Goal: Information Seeking & Learning: Learn about a topic

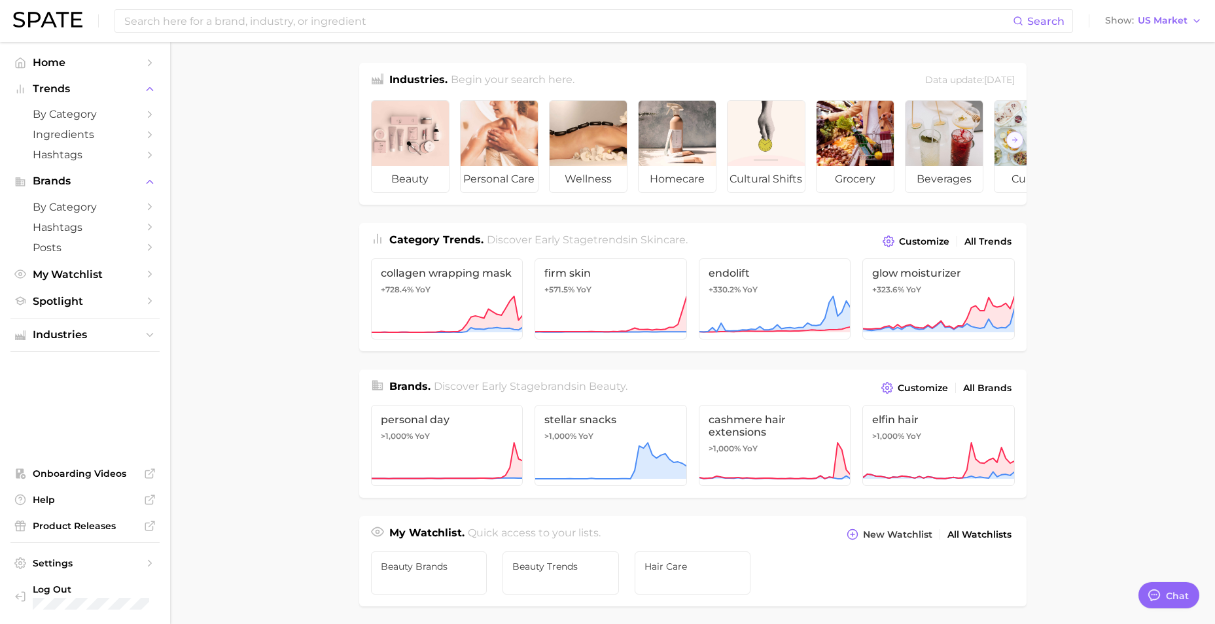
drag, startPoint x: 1453, startPoint y: 139, endPoint x: 309, endPoint y: 275, distance: 1151.4
click at [309, 275] on main "Industries. Begin your search here. Data update: July 27th, 2025 beauty persona…" at bounding box center [692, 552] width 1044 height 1021
click at [252, 375] on main "Industries. Begin your search here. Data update: July 27th, 2025 beauty persona…" at bounding box center [692, 552] width 1044 height 1021
click at [296, 306] on main "Industries. Begin your search here. Data update: July 27th, 2025 beauty persona…" at bounding box center [692, 552] width 1044 height 1021
click at [266, 203] on main "Industries. Begin your search here. Data update: July 27th, 2025 beauty persona…" at bounding box center [692, 552] width 1044 height 1021
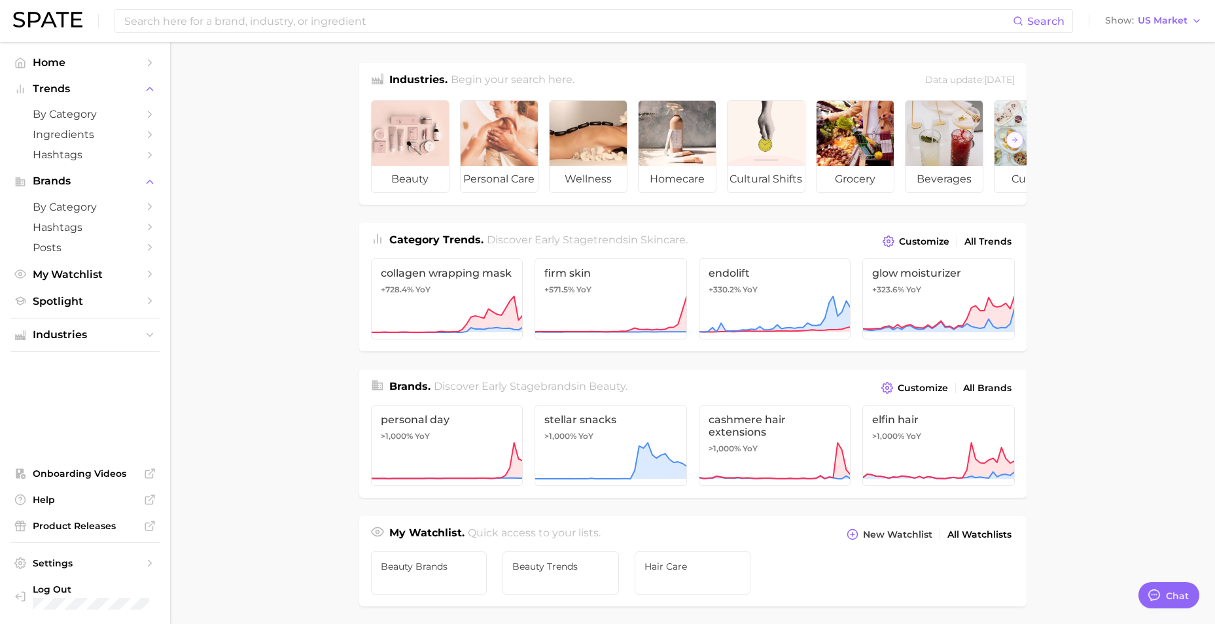
click at [224, 156] on main "Industries. Begin your search here. Data update: July 27th, 2025 beauty persona…" at bounding box center [692, 552] width 1044 height 1021
click at [281, 218] on main "Industries. Begin your search here. Data update: July 27th, 2025 beauty persona…" at bounding box center [692, 552] width 1044 height 1021
drag, startPoint x: 1068, startPoint y: 424, endPoint x: 1074, endPoint y: 414, distance: 12.0
click at [1068, 424] on main "Industries. Begin your search here. Data update: July 27th, 2025 beauty persona…" at bounding box center [692, 552] width 1044 height 1021
drag, startPoint x: 250, startPoint y: 300, endPoint x: 291, endPoint y: 265, distance: 53.8
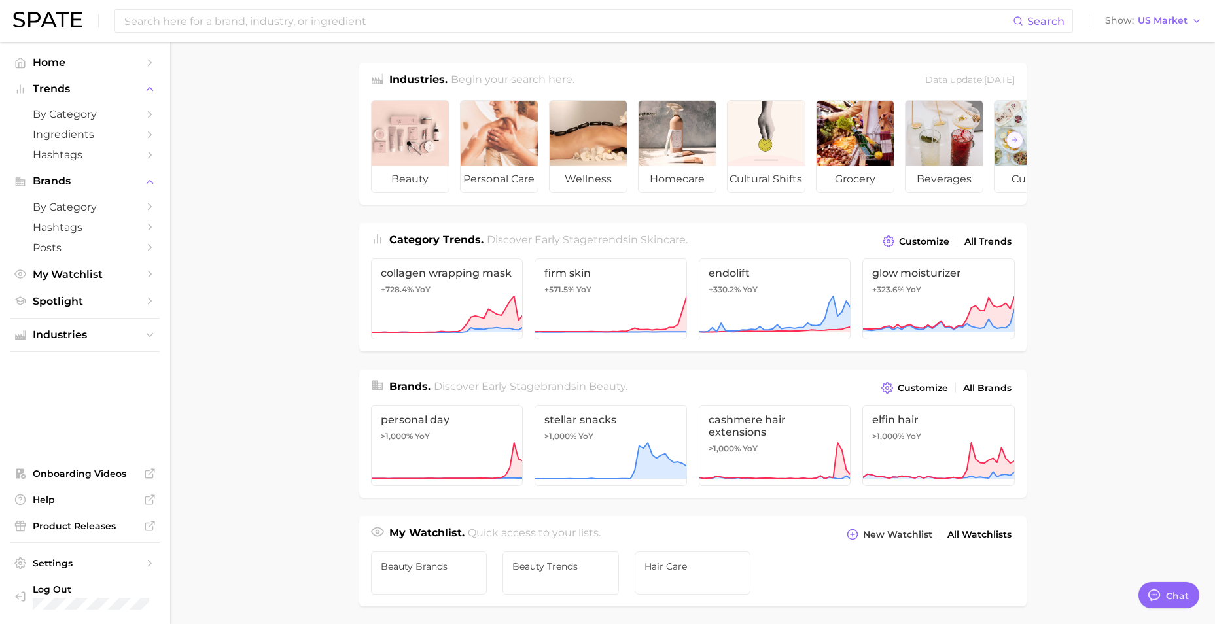
click at [250, 300] on main "Industries. Begin your search here. Data update: July 27th, 2025 beauty persona…" at bounding box center [692, 552] width 1044 height 1021
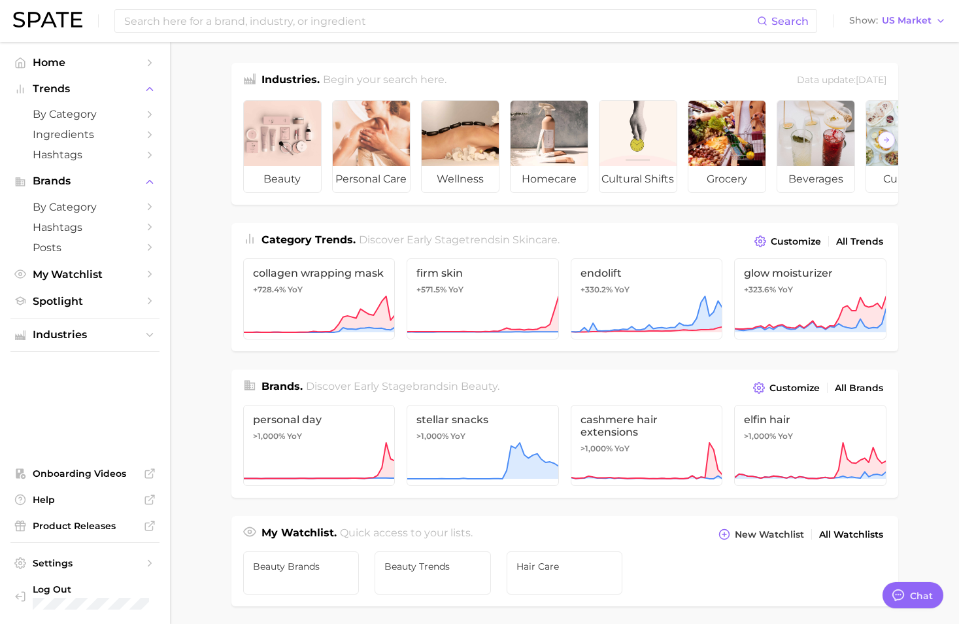
type textarea "x"
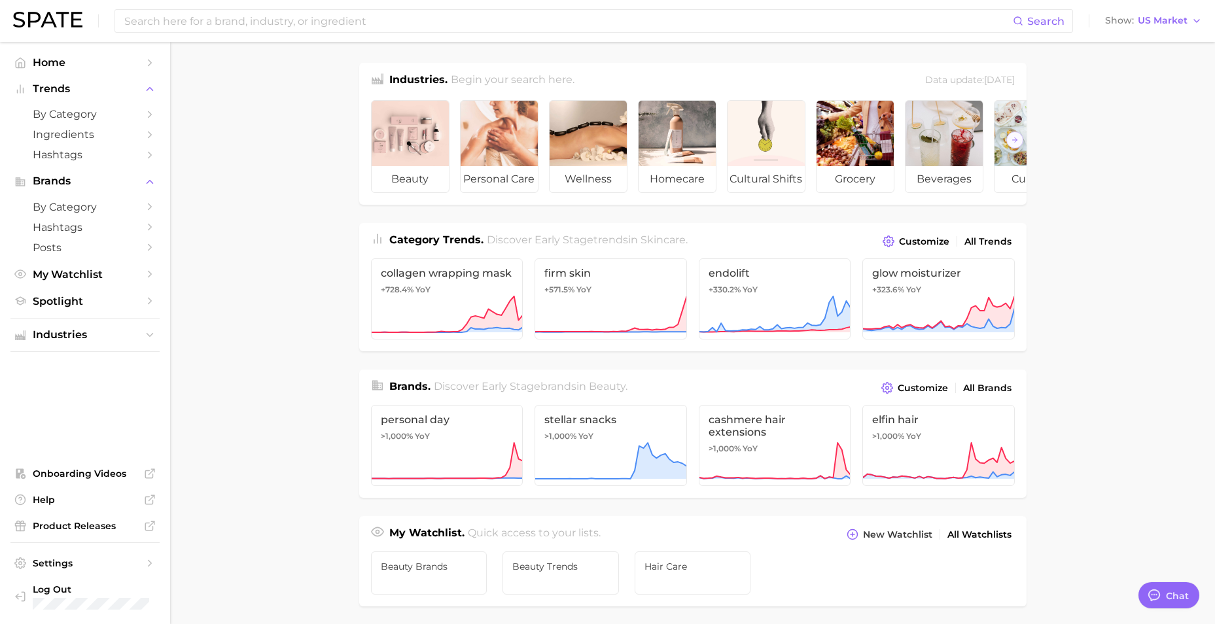
drag, startPoint x: 273, startPoint y: 341, endPoint x: 264, endPoint y: 334, distance: 10.7
click at [273, 341] on main "Industries. Begin your search here. Data update: July 27th, 2025 beauty persona…" at bounding box center [692, 552] width 1044 height 1021
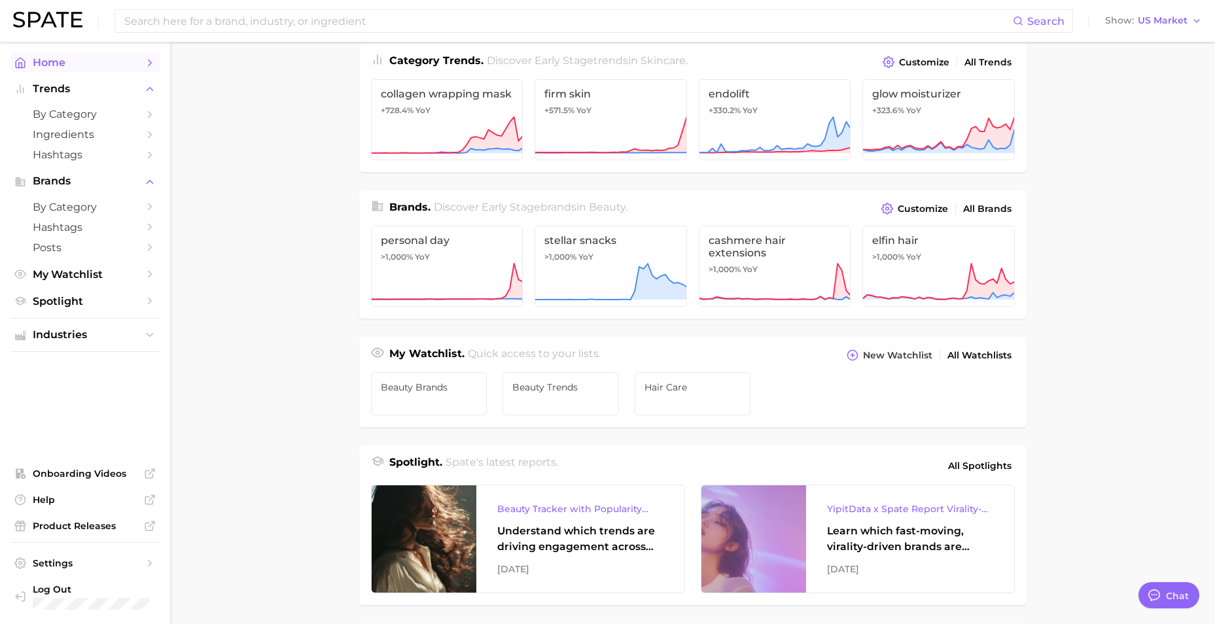
scroll to position [196, 0]
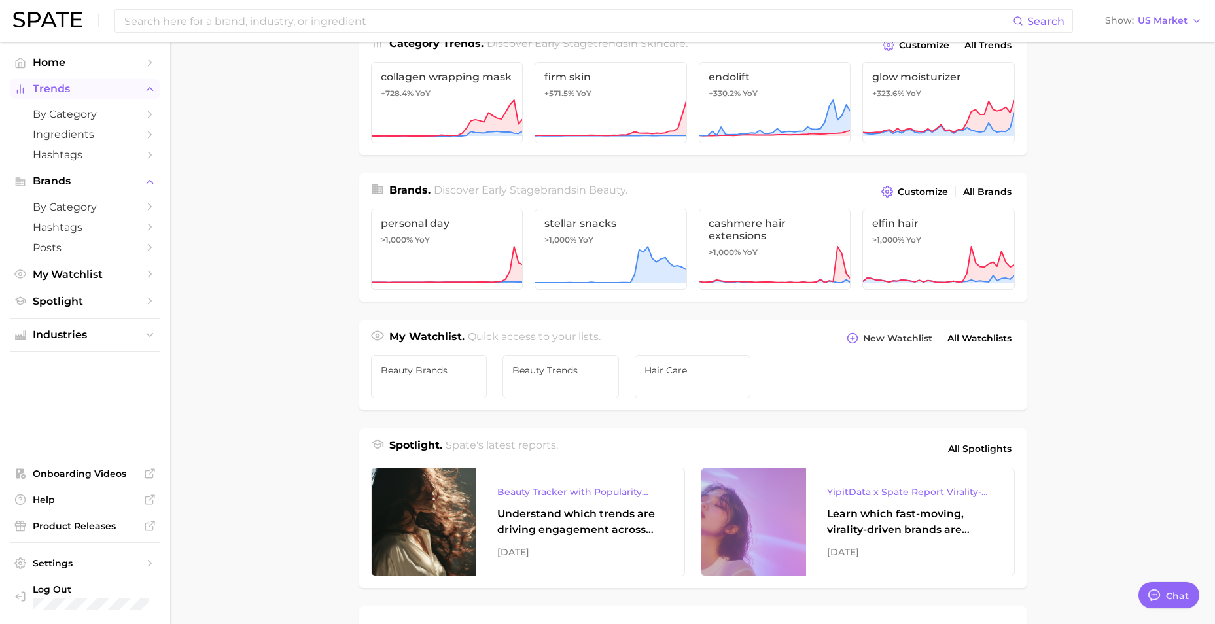
click at [148, 92] on icon "Sidebar" at bounding box center [150, 89] width 12 height 12
click at [146, 115] on icon "Sidebar" at bounding box center [150, 116] width 12 height 12
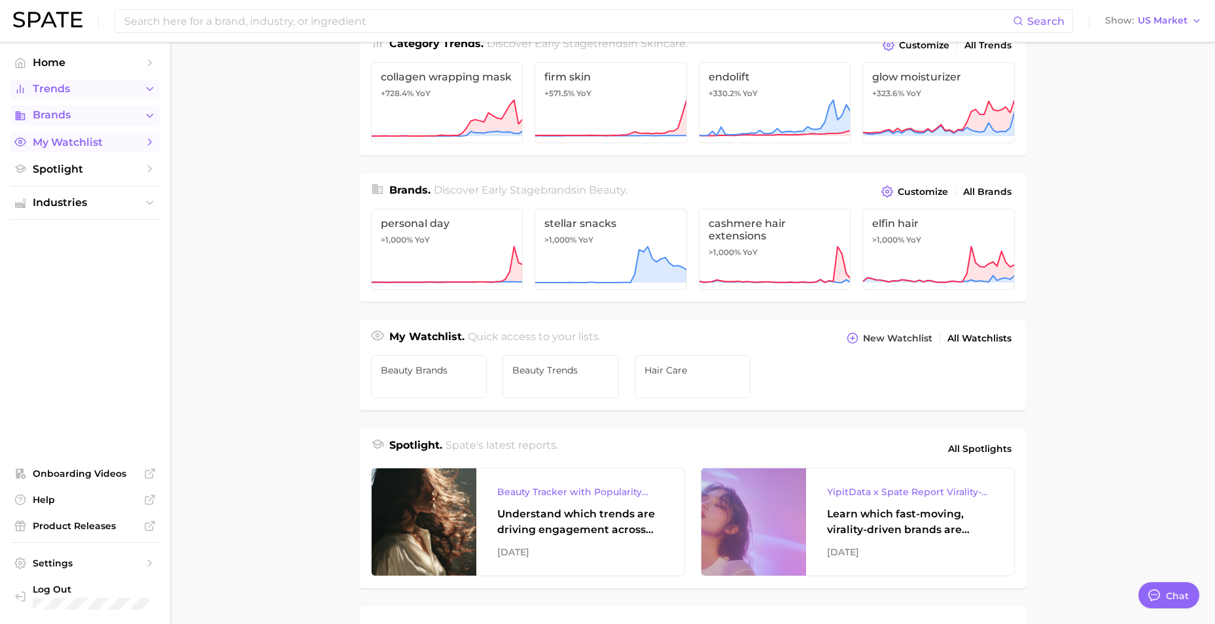
click at [147, 142] on icon "Sidebar" at bounding box center [150, 142] width 12 height 12
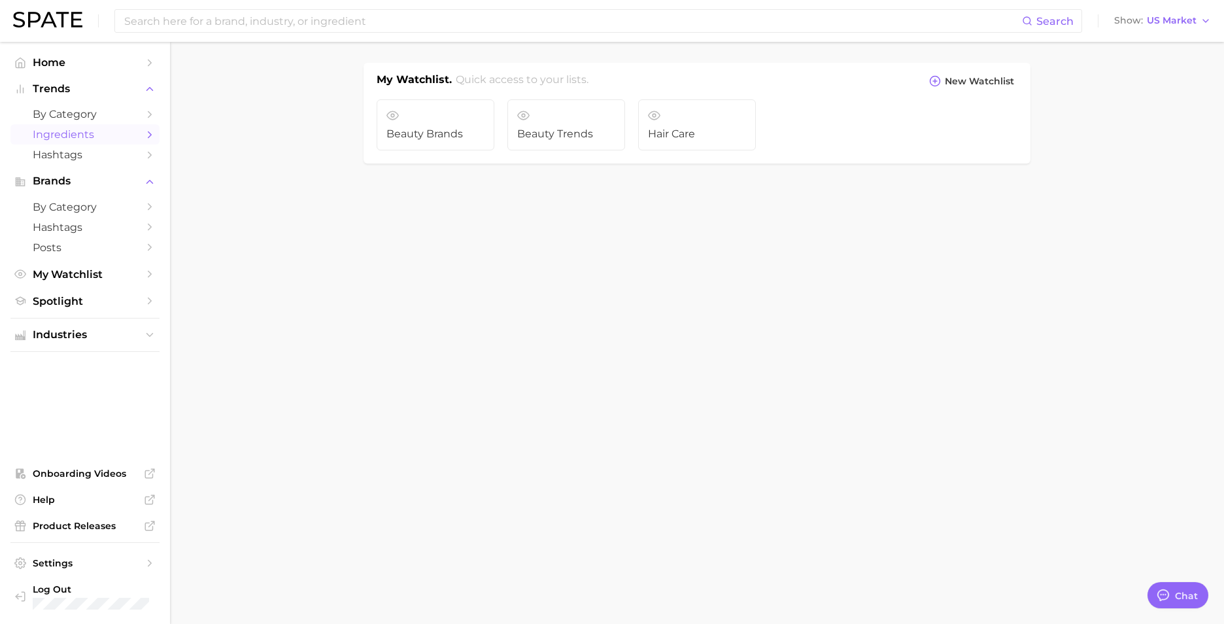
click at [145, 136] on icon "Sidebar" at bounding box center [150, 135] width 12 height 12
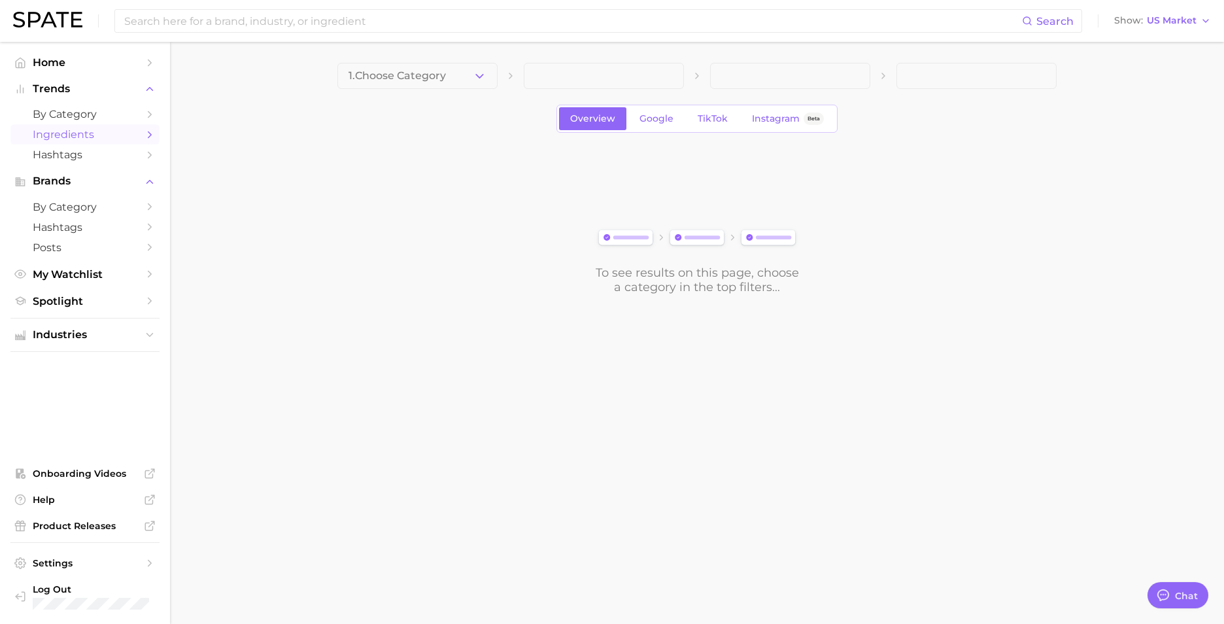
click at [148, 135] on icon "Sidebar" at bounding box center [150, 135] width 12 height 12
click at [150, 180] on icon "Sidebar" at bounding box center [150, 182] width 12 height 12
click at [247, 202] on main "1. Choose Category Overview Google TikTok Instagram Beta To see results on this…" at bounding box center [697, 201] width 1054 height 318
click at [149, 88] on polyline "Sidebar" at bounding box center [150, 89] width 6 height 3
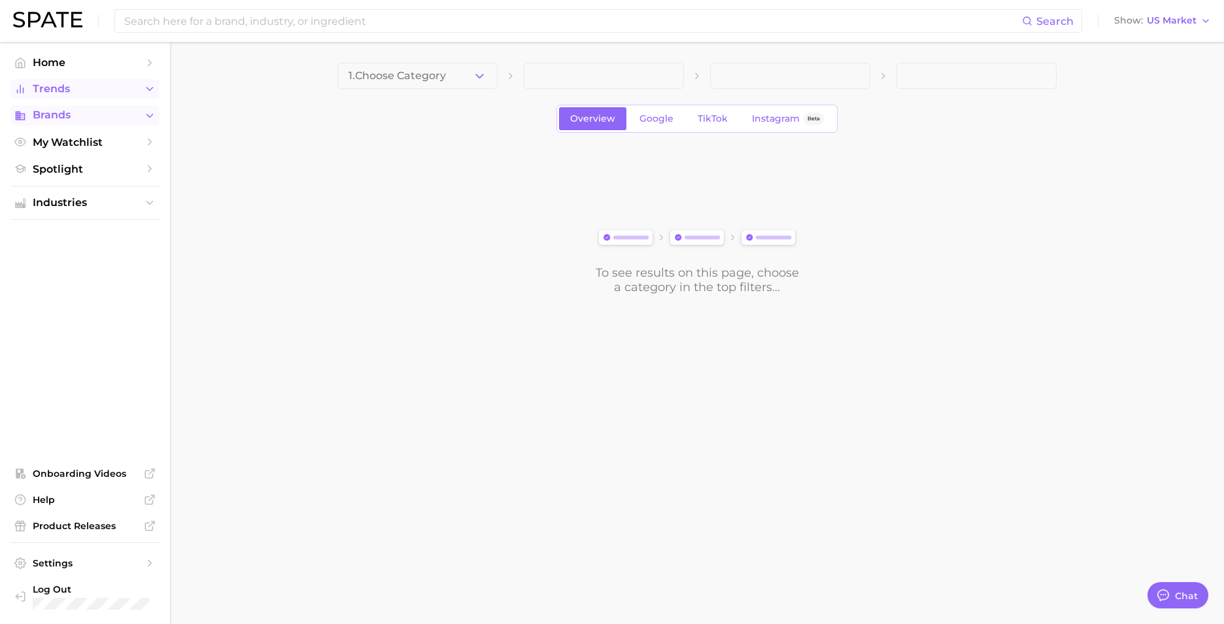
click at [216, 228] on main "1. Choose Category Overview Google TikTok Instagram Beta To see results on this…" at bounding box center [697, 201] width 1054 height 318
